Goal: Task Accomplishment & Management: Manage account settings

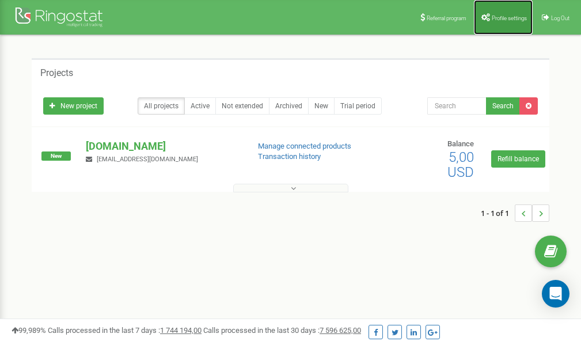
click at [507, 19] on span "Profile settings" at bounding box center [509, 18] width 35 height 6
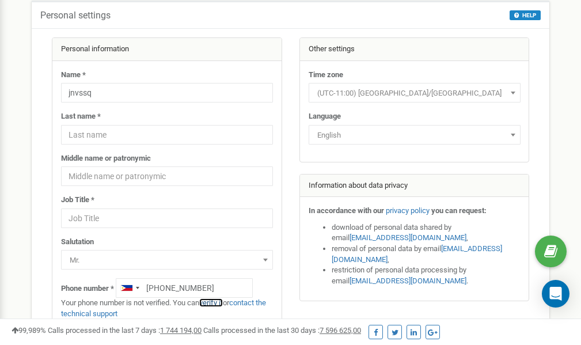
click at [215, 302] on link "verify it" at bounding box center [211, 302] width 24 height 9
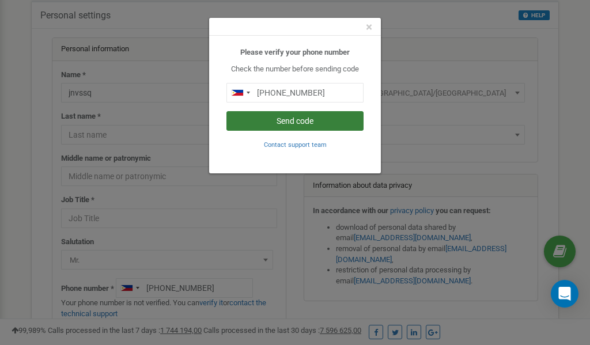
click at [297, 120] on button "Send code" at bounding box center [294, 121] width 137 height 20
